Goal: Task Accomplishment & Management: Use online tool/utility

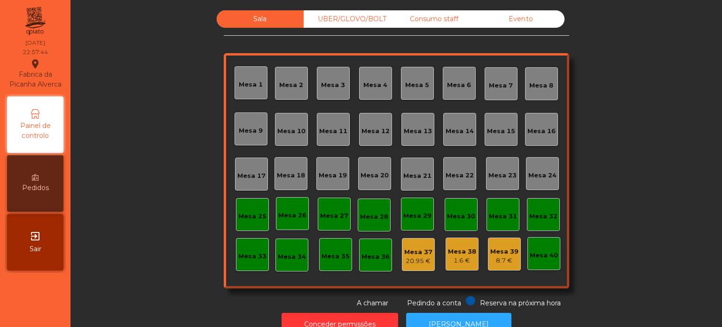
drag, startPoint x: 370, startPoint y: 21, endPoint x: 377, endPoint y: 20, distance: 7.1
click at [371, 20] on div "UBER/GLOVO/BOLT" at bounding box center [347, 18] width 87 height 17
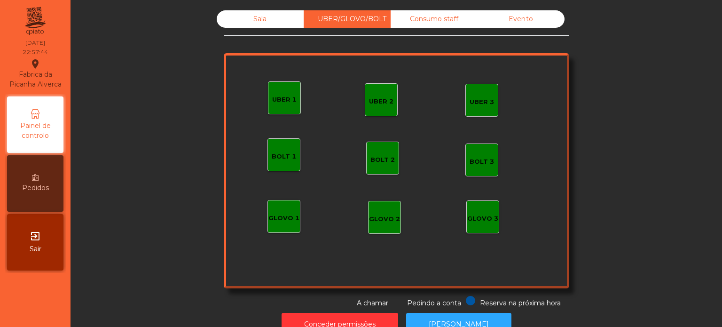
click at [423, 22] on div "Consumo staff" at bounding box center [434, 18] width 87 height 17
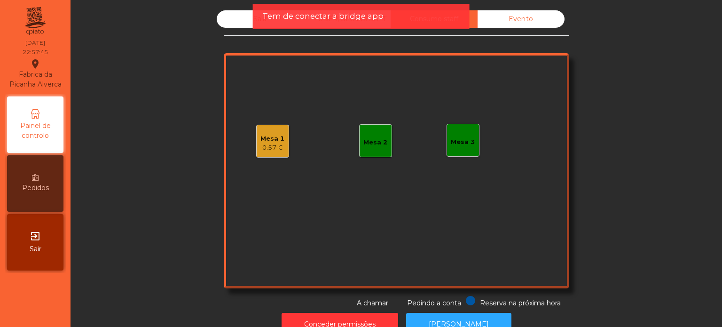
click at [271, 142] on div "Mesa 1" at bounding box center [273, 138] width 24 height 9
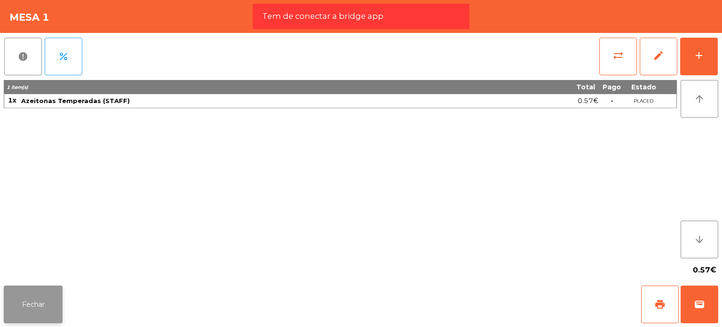
click at [34, 305] on button "Fechar" at bounding box center [33, 305] width 59 height 38
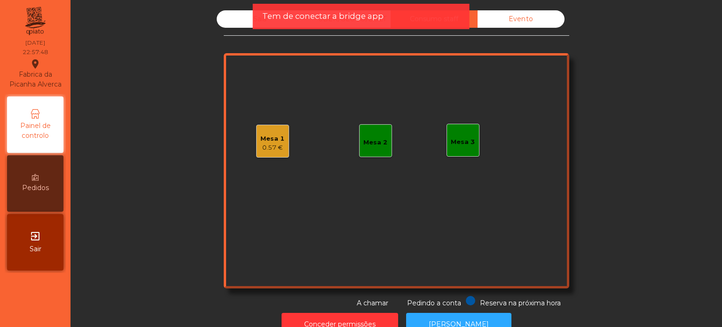
click at [295, 20] on span "Tem de conectar a bridge app" at bounding box center [322, 16] width 121 height 12
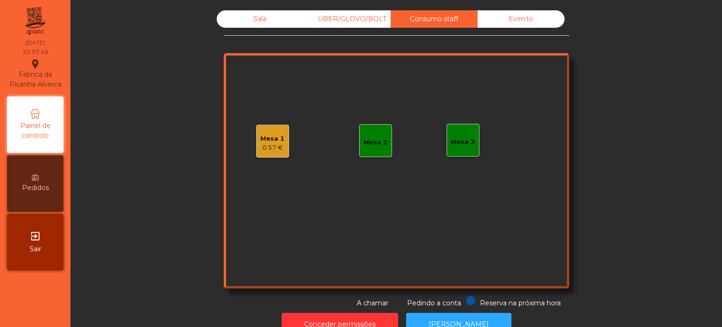
click at [284, 17] on div "Sala" at bounding box center [260, 18] width 87 height 17
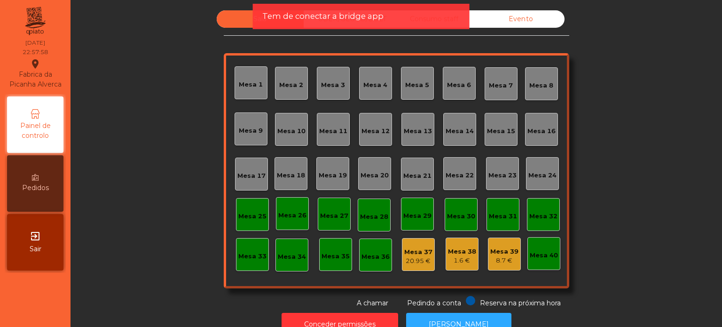
click at [446, 250] on div "Mesa 38 1.6 €" at bounding box center [462, 254] width 33 height 33
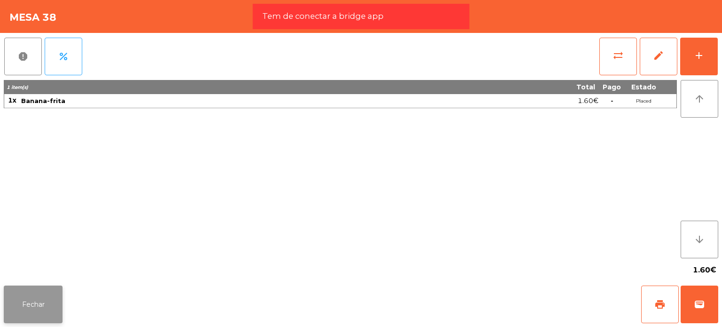
click at [49, 291] on button "Fechar" at bounding box center [33, 305] width 59 height 38
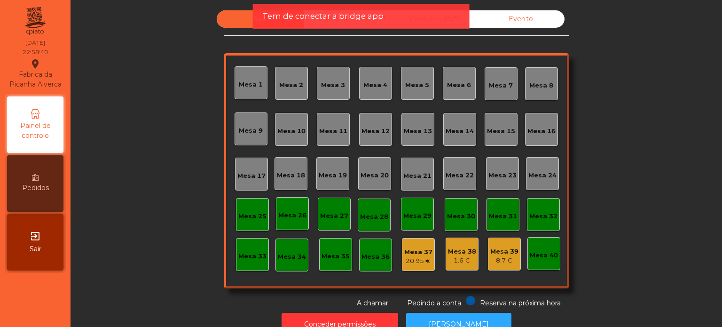
click at [429, 19] on div "Tem de conectar a bridge app" at bounding box center [361, 16] width 198 height 12
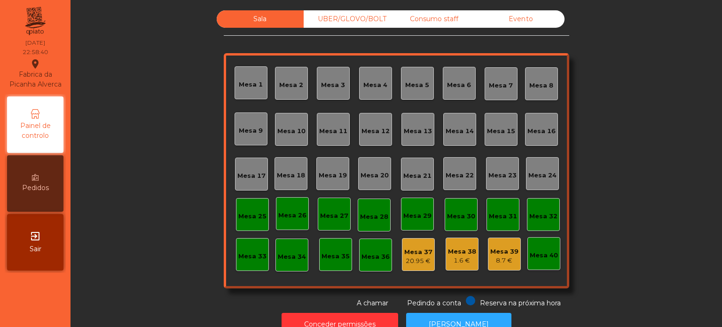
click at [428, 16] on div "Consumo staff" at bounding box center [434, 18] width 87 height 17
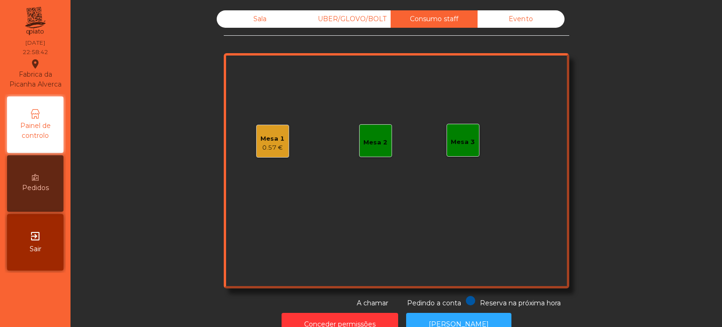
click at [260, 26] on div "Sala" at bounding box center [260, 18] width 87 height 17
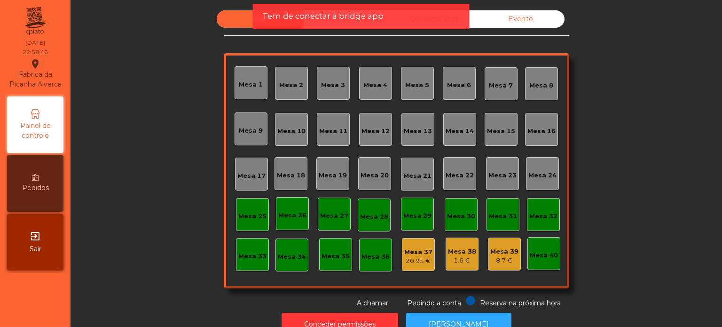
click at [502, 250] on div "Mesa 39" at bounding box center [505, 251] width 28 height 9
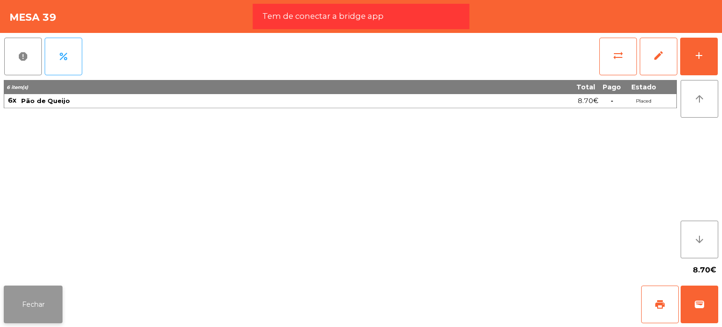
click at [49, 301] on button "Fechar" at bounding box center [33, 305] width 59 height 38
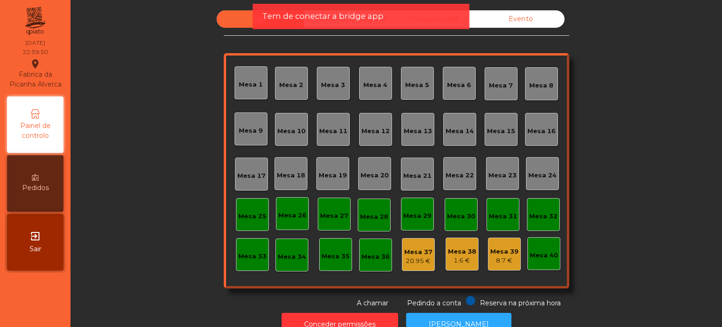
drag, startPoint x: 387, startPoint y: 23, endPoint x: 366, endPoint y: 17, distance: 21.6
click at [385, 22] on div "Tem de conectar a bridge app" at bounding box center [361, 16] width 217 height 25
click at [360, 15] on span "Tem de conectar a bridge app" at bounding box center [322, 16] width 121 height 12
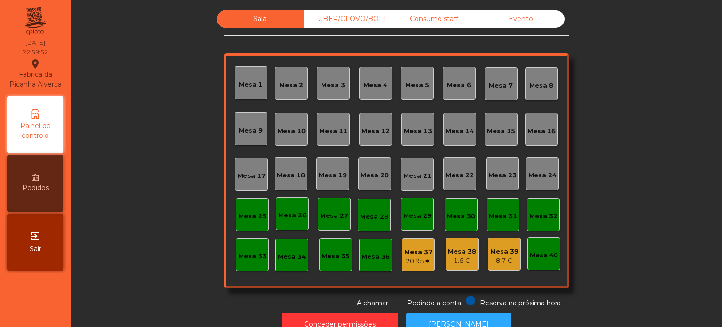
click at [413, 252] on div "Mesa 37" at bounding box center [419, 251] width 28 height 9
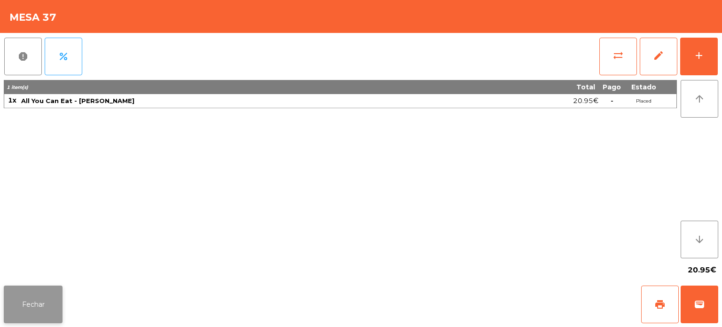
click at [24, 291] on button "Fechar" at bounding box center [33, 305] width 59 height 38
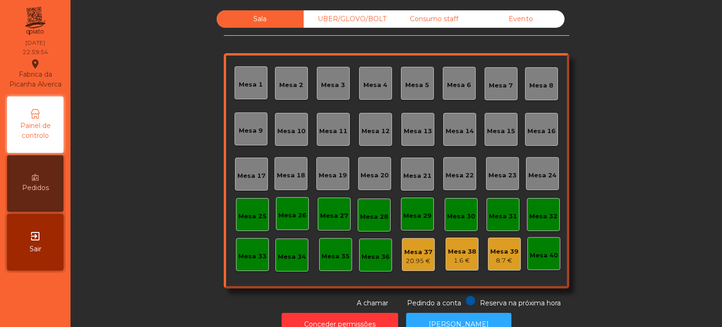
drag, startPoint x: 352, startPoint y: 23, endPoint x: 416, endPoint y: 19, distance: 63.6
click at [356, 24] on div "UBER/GLOVO/BOLT" at bounding box center [347, 18] width 87 height 17
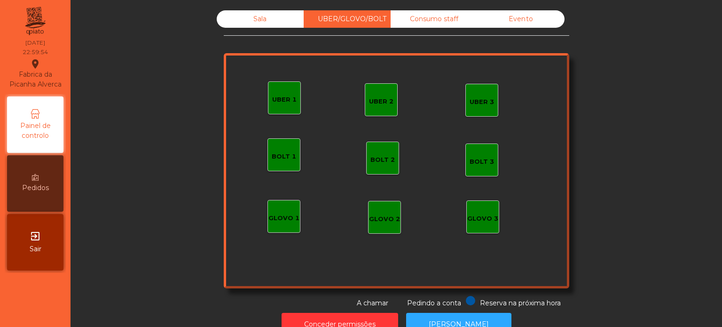
click at [429, 14] on div "Consumo staff" at bounding box center [434, 18] width 87 height 17
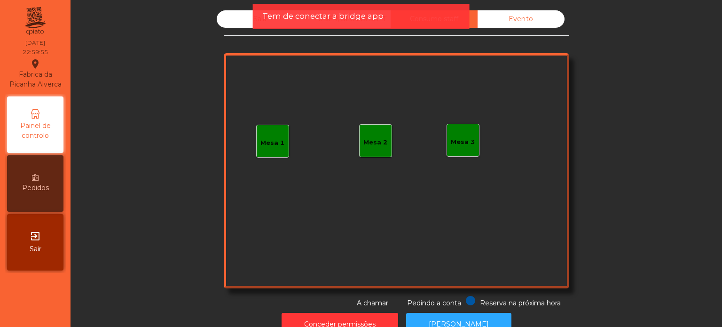
click at [546, 18] on div "Evento" at bounding box center [521, 18] width 87 height 17
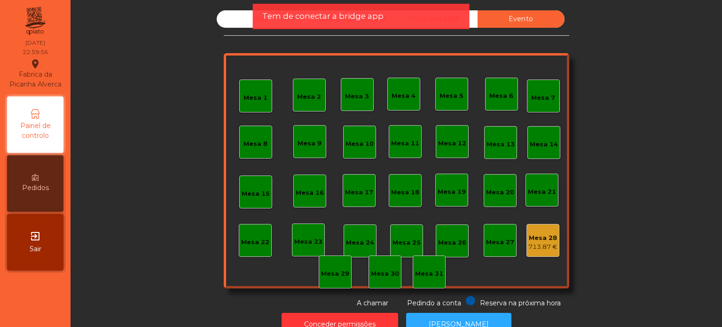
click at [246, 18] on div "Sala" at bounding box center [260, 18] width 87 height 17
